Goal: Task Accomplishment & Management: Use online tool/utility

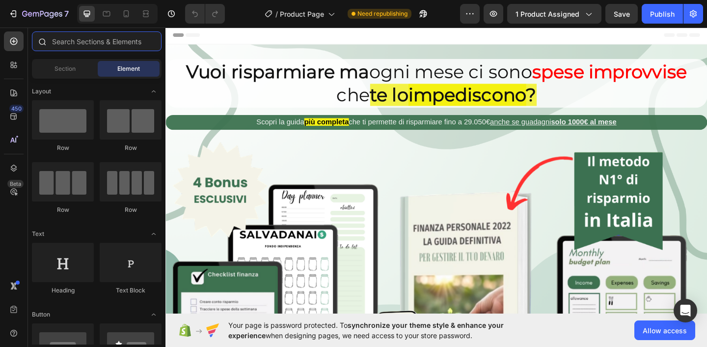
click at [86, 43] on input "text" at bounding box center [97, 41] width 130 height 20
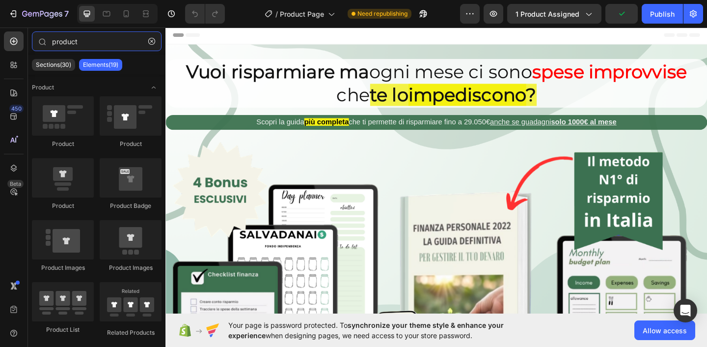
type input "product"
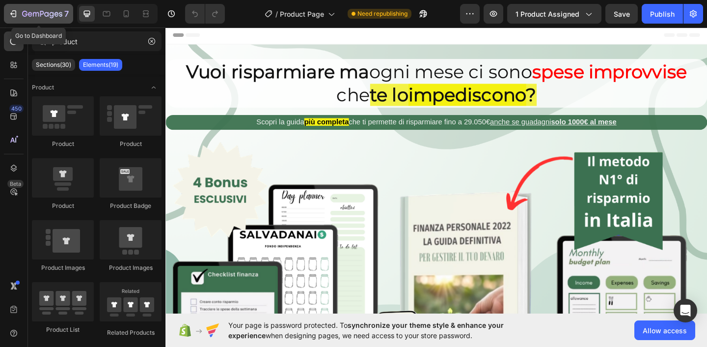
click at [13, 11] on icon "button" at bounding box center [14, 13] width 4 height 7
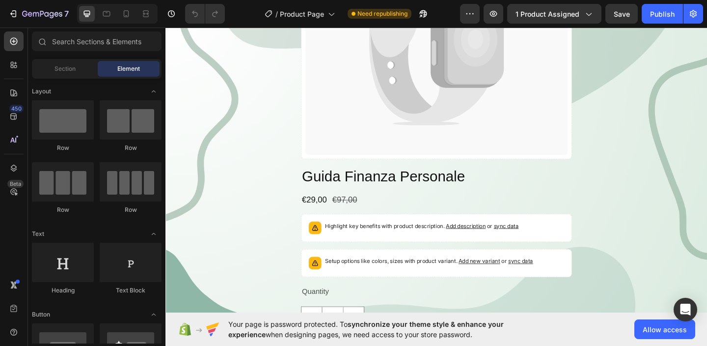
scroll to position [959, 0]
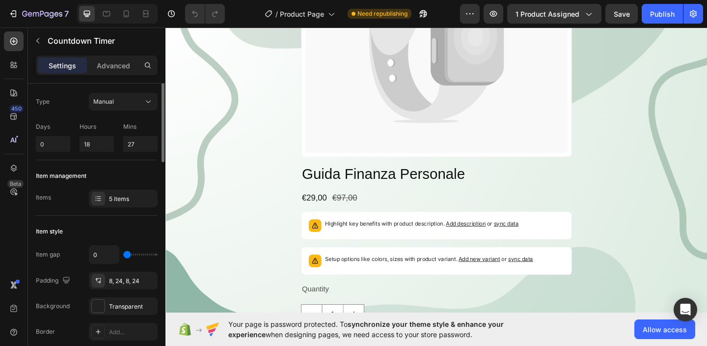
scroll to position [0, 0]
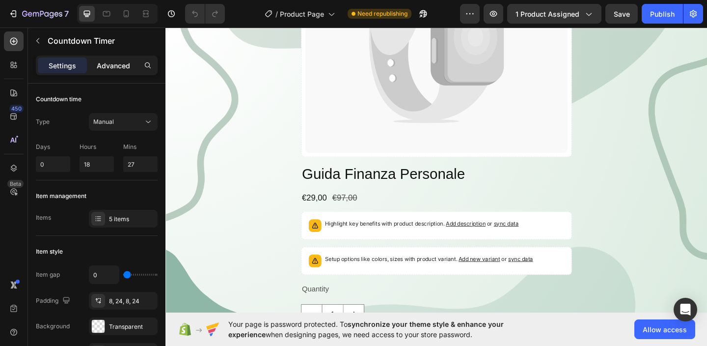
click at [117, 64] on p "Advanced" at bounding box center [113, 65] width 33 height 10
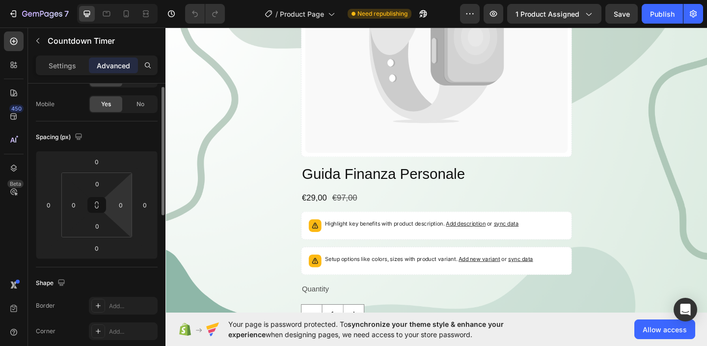
scroll to position [50, 0]
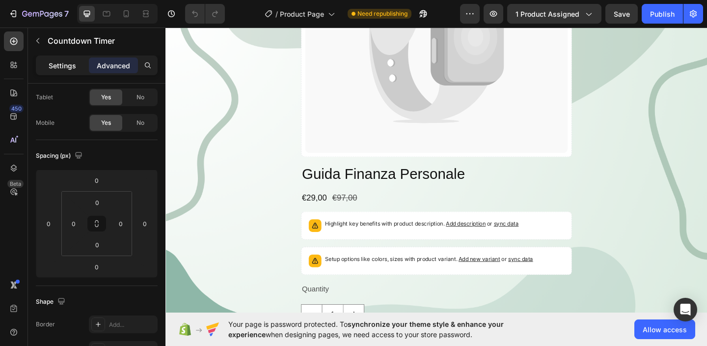
click at [62, 62] on p "Settings" at bounding box center [62, 65] width 27 height 10
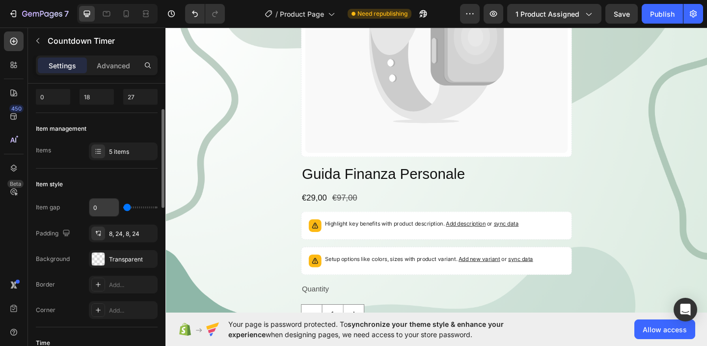
scroll to position [69, 0]
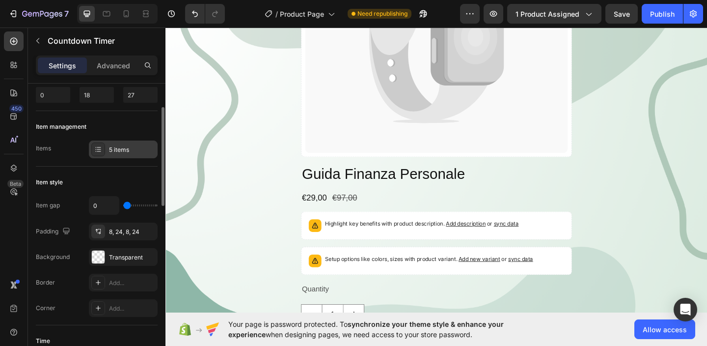
click at [98, 151] on icon at bounding box center [98, 149] width 8 height 8
